Goal: Communication & Community: Answer question/provide support

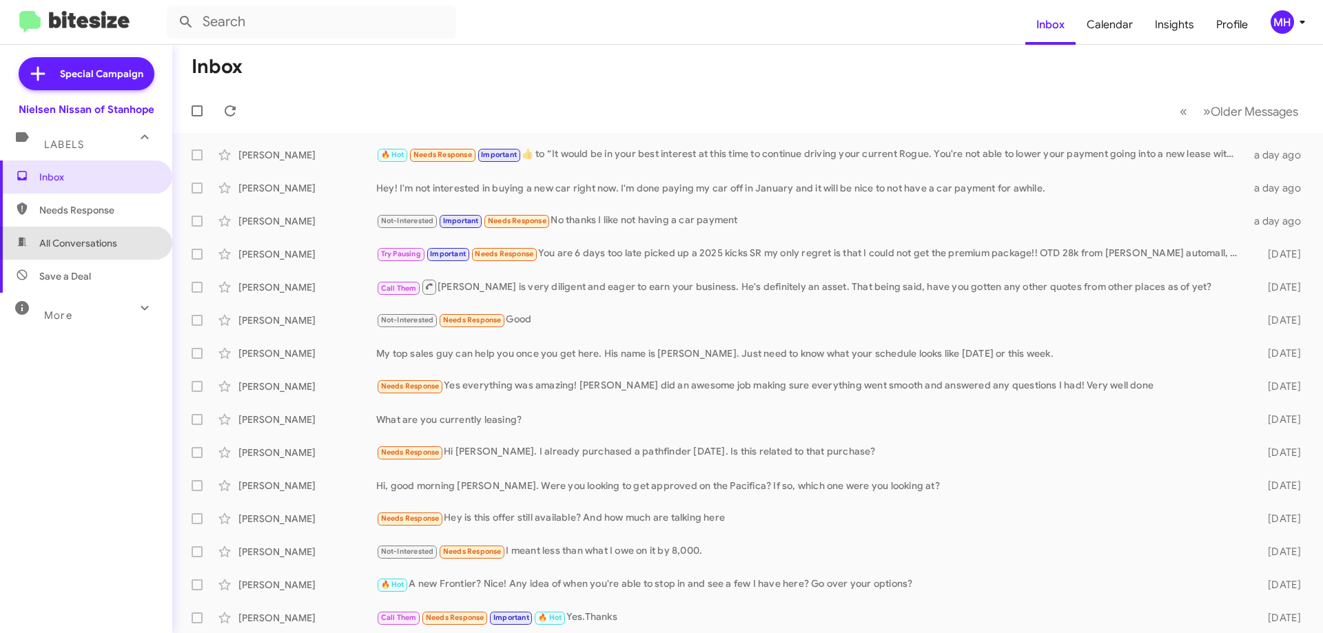
click at [114, 242] on span "All Conversations" at bounding box center [78, 243] width 78 height 14
type input "in:all-conversations"
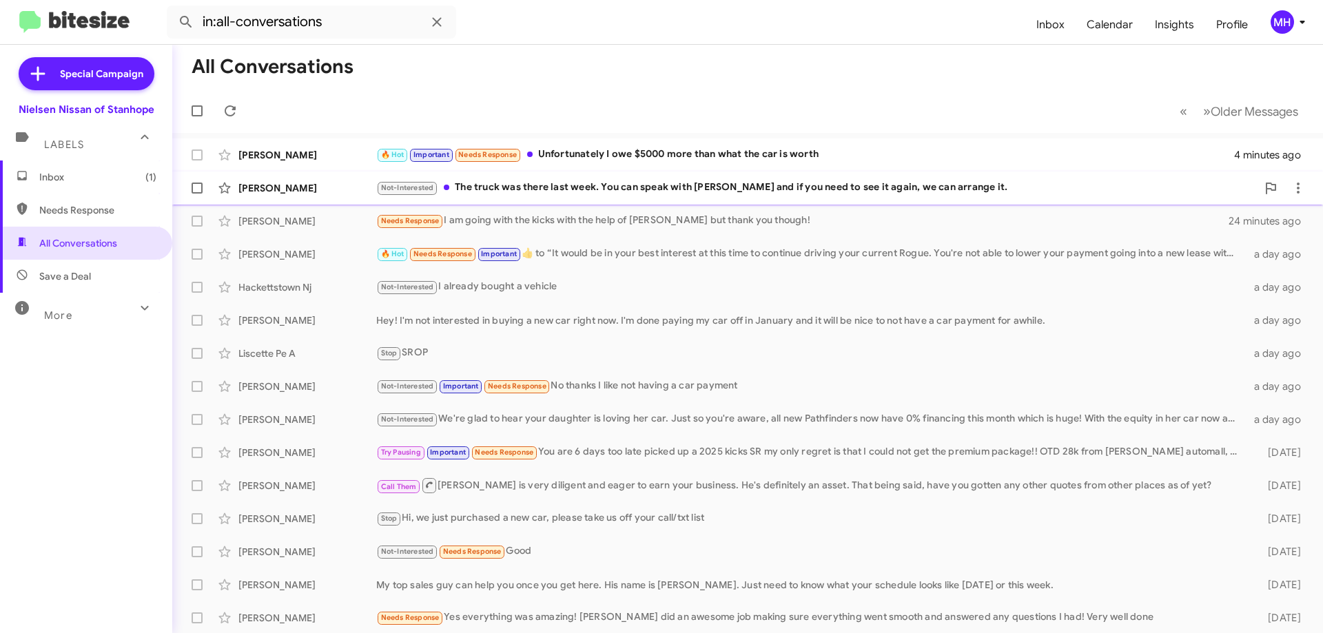
click at [591, 180] on div "Not-Interested The truck was there last week. You can speak with [PERSON_NAME] …" at bounding box center [816, 188] width 880 height 16
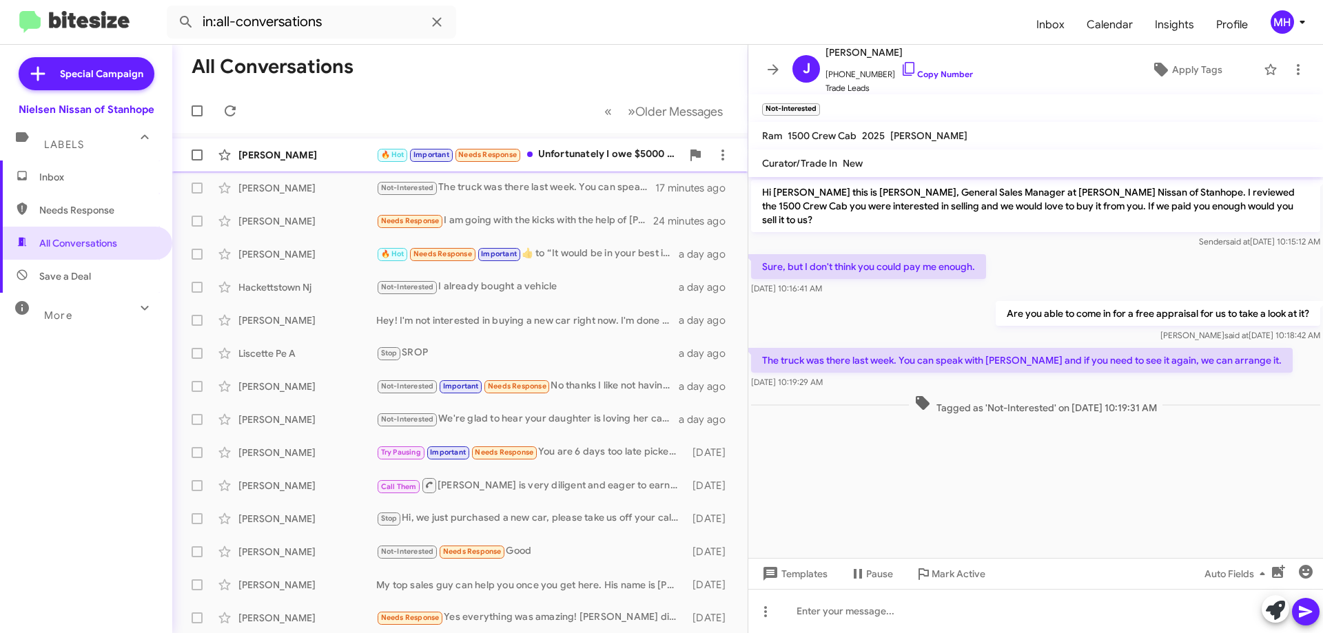
click at [588, 151] on div "🔥 Hot Important Needs Response Unfortunately I owe $5000 more than what the car…" at bounding box center [528, 155] width 305 height 16
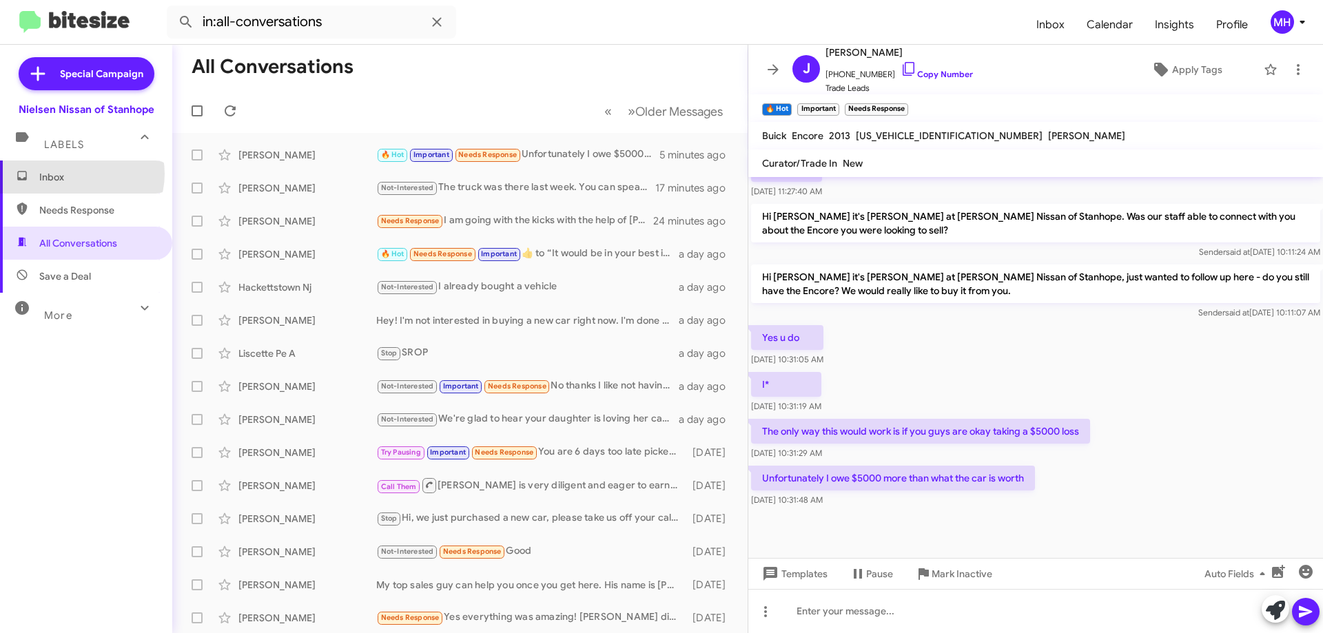
click at [81, 174] on span "Inbox" at bounding box center [97, 177] width 117 height 14
